Goal: Check status: Check status

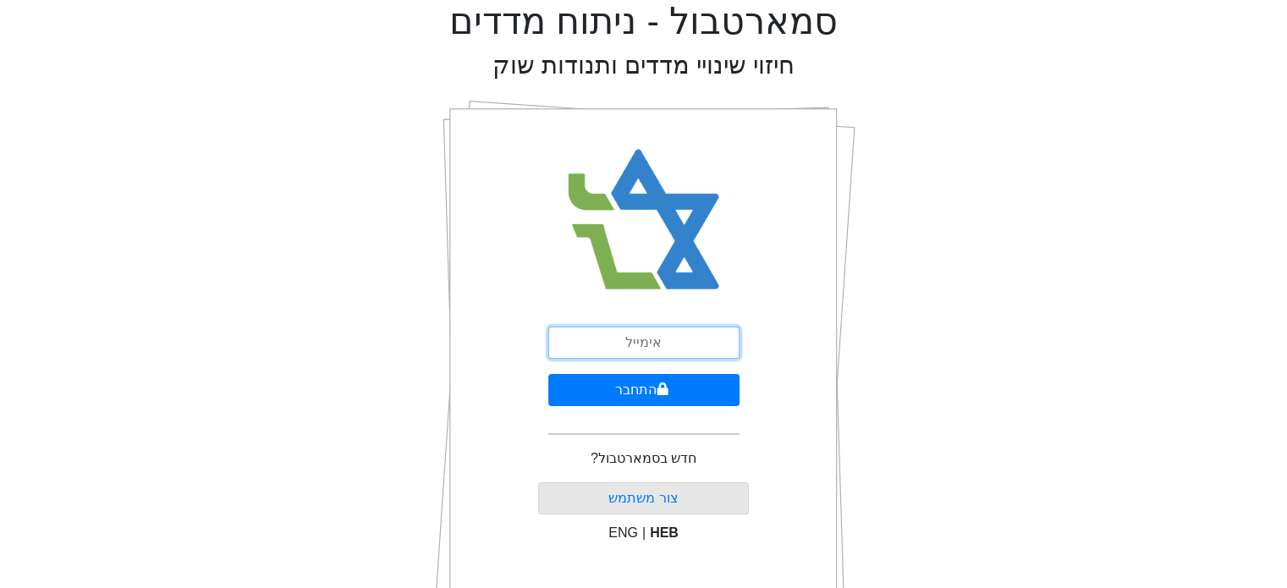
click at [580, 343] on input "email" at bounding box center [643, 343] width 191 height 32
type input "[EMAIL_ADDRESS][DOMAIN_NAME]"
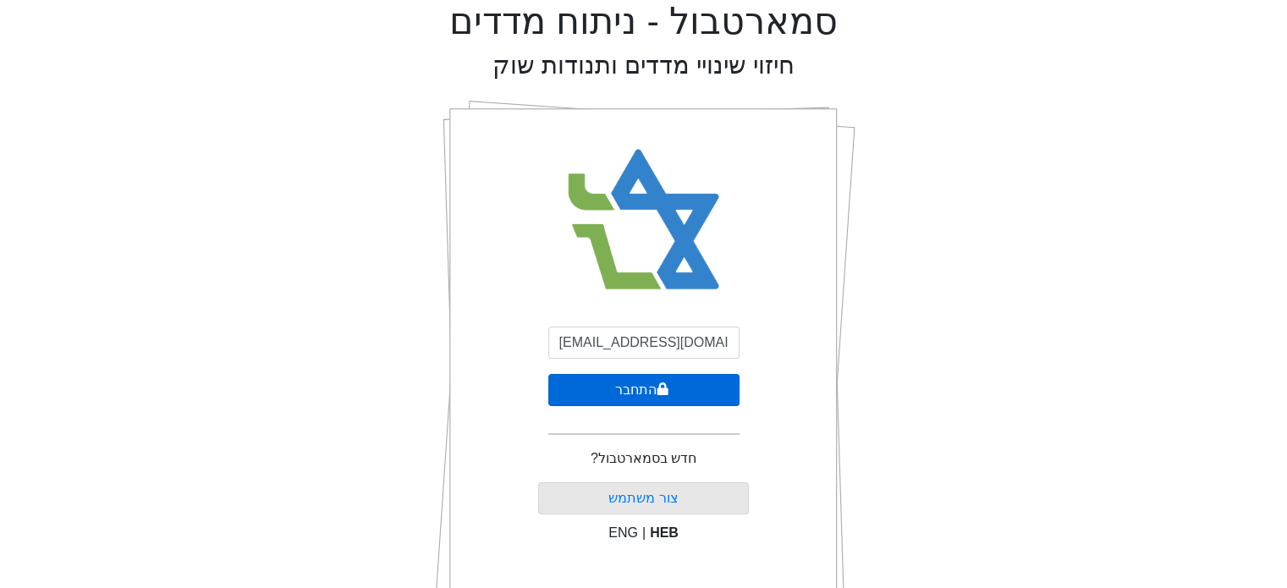
click at [659, 386] on icon "submit" at bounding box center [663, 389] width 12 height 14
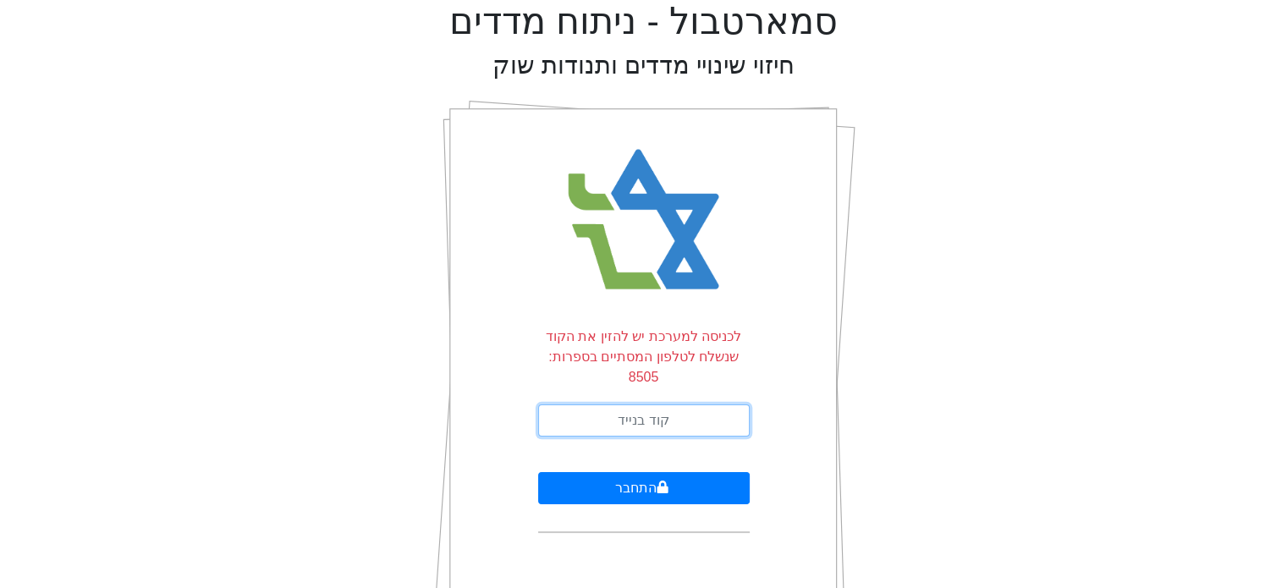
click at [657, 404] on input "text" at bounding box center [644, 420] width 212 height 32
type input "698131"
click at [538, 472] on button "התחבר" at bounding box center [644, 488] width 212 height 32
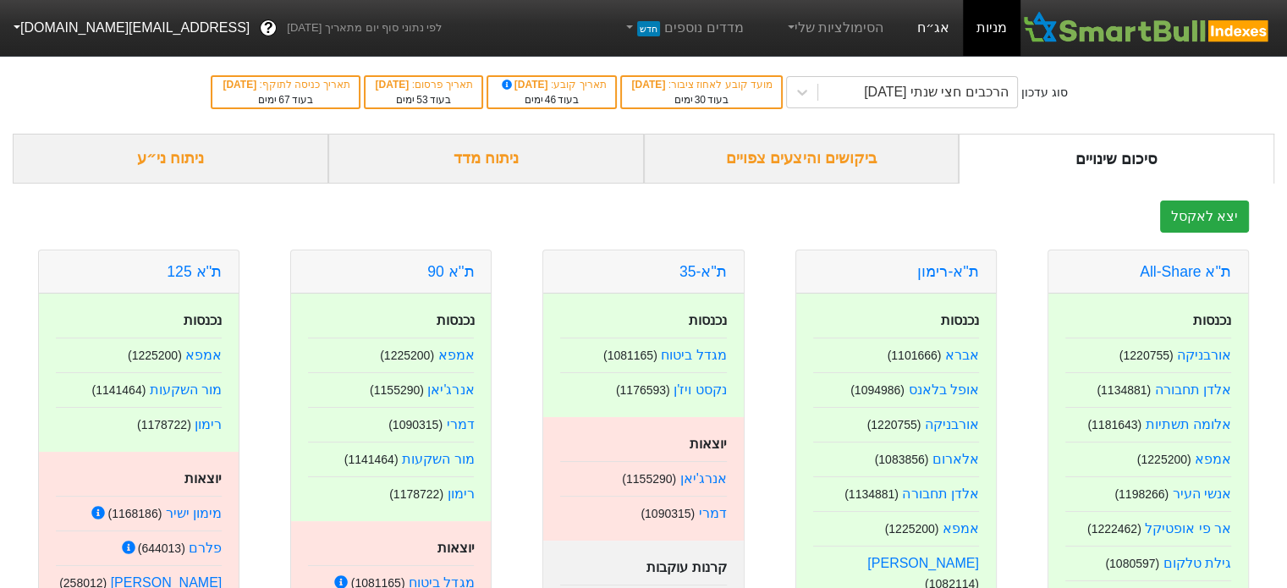
click at [942, 32] on link "אג״ח" at bounding box center [933, 28] width 59 height 56
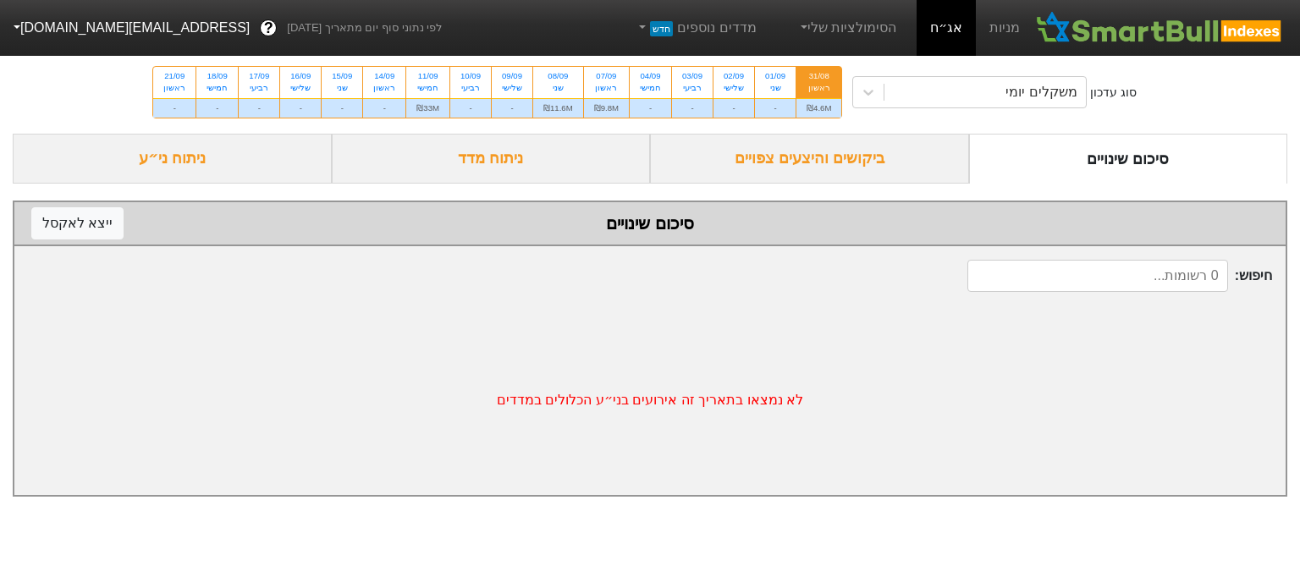
click at [809, 155] on div "ביקושים והיצעים צפויים" at bounding box center [809, 159] width 319 height 50
